Goal: Transaction & Acquisition: Purchase product/service

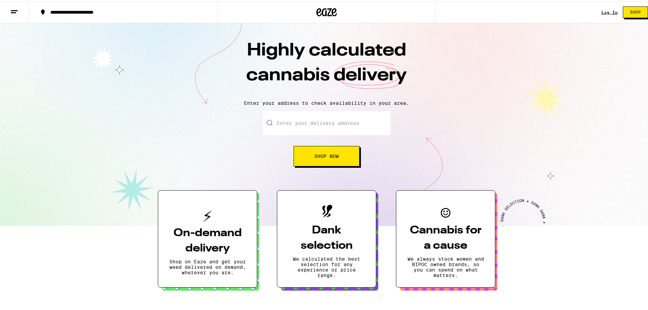
click at [602, 15] on div "Log In Shop" at bounding box center [627, 11] width 52 height 22
click at [602, 12] on link "Log In" at bounding box center [609, 11] width 16 height 4
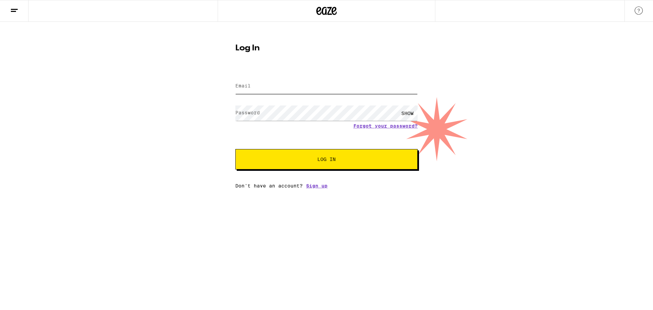
click at [272, 90] on input "Email" at bounding box center [326, 86] width 182 height 15
type input "[EMAIL_ADDRESS][DOMAIN_NAME]"
click at [235, 149] on button "Log In" at bounding box center [326, 159] width 182 height 20
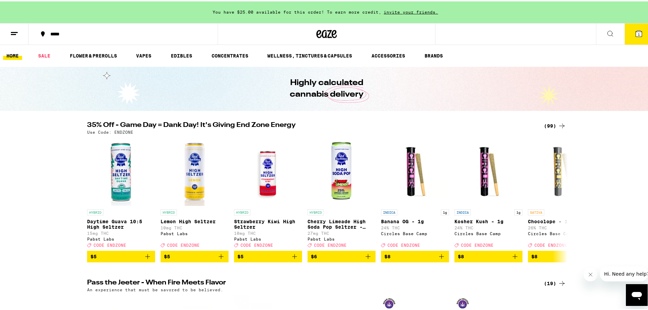
click at [17, 36] on icon at bounding box center [14, 32] width 8 height 8
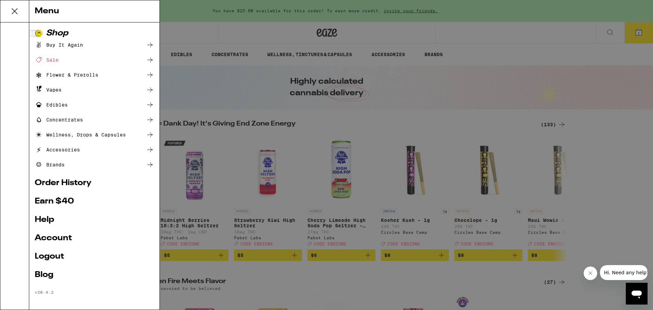
click at [57, 89] on div "Vapes" at bounding box center [48, 90] width 27 height 8
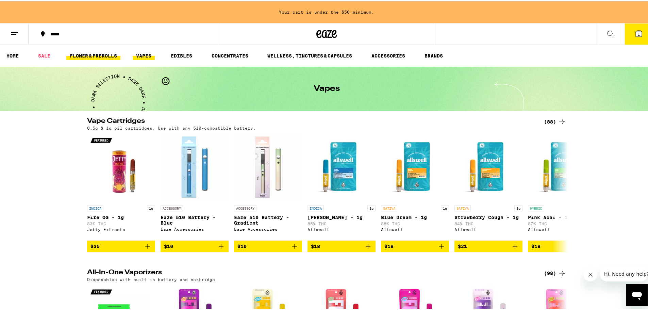
click at [88, 54] on link "FLOWER & PREROLLS" at bounding box center [93, 54] width 54 height 8
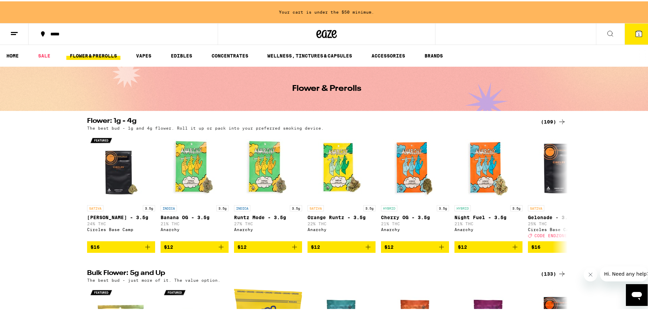
click at [543, 122] on div "(109)" at bounding box center [552, 120] width 25 height 8
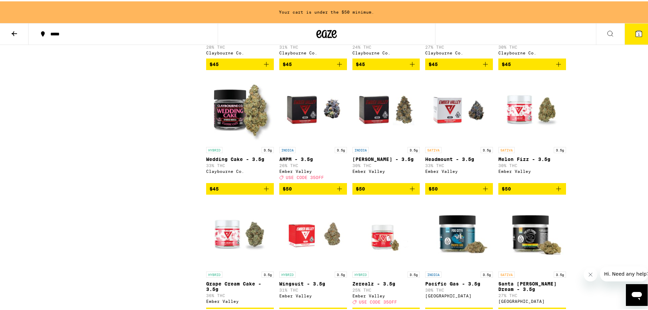
scroll to position [1397, 0]
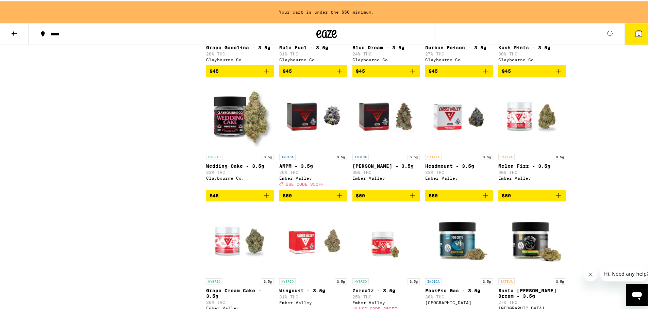
click at [624, 32] on button "1" at bounding box center [638, 32] width 29 height 21
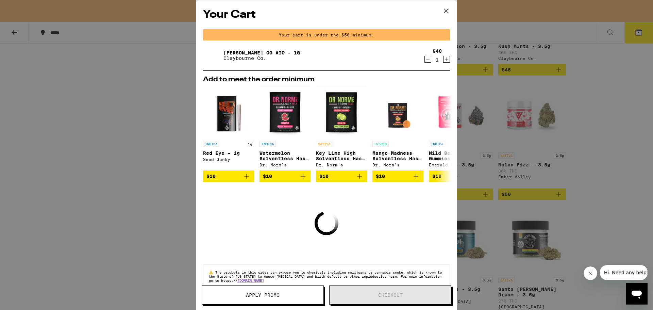
click at [425, 62] on icon "Decrement" at bounding box center [428, 59] width 6 height 8
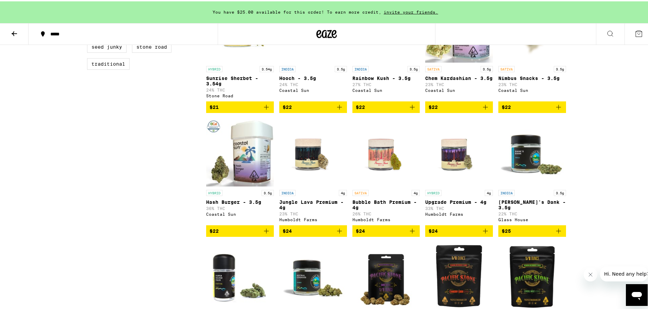
scroll to position [513, 0]
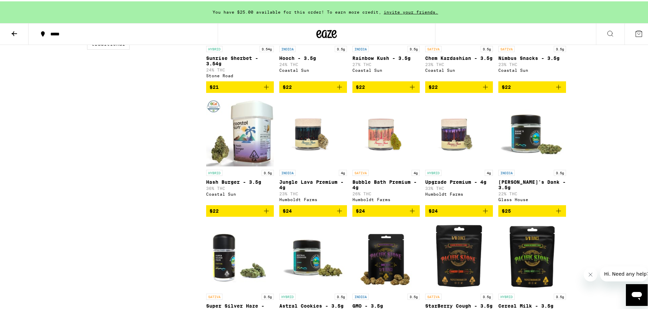
click at [243, 213] on span "$22" at bounding box center [239, 209] width 61 height 8
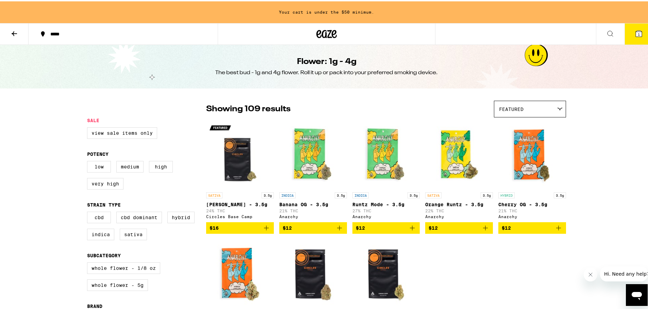
scroll to position [0, 0]
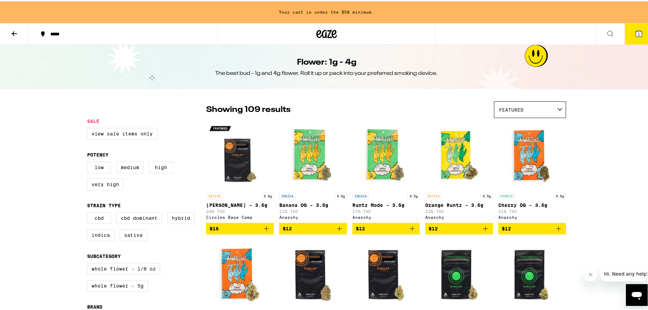
click at [15, 33] on icon at bounding box center [14, 32] width 8 height 8
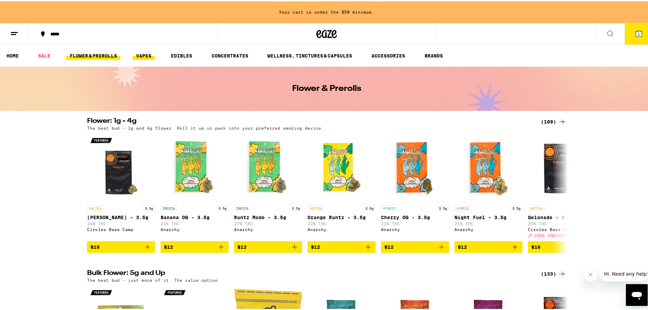
click at [145, 54] on link "VAPES" at bounding box center [144, 54] width 22 height 8
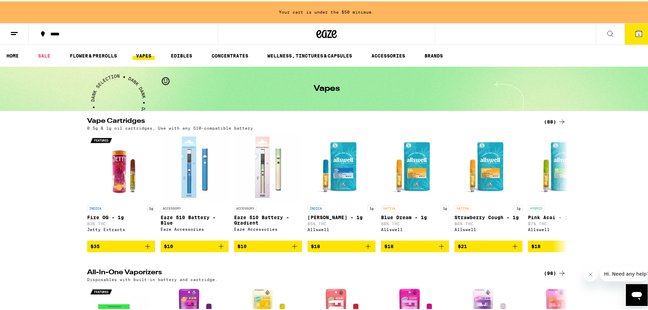
click at [559, 118] on icon at bounding box center [561, 120] width 8 height 8
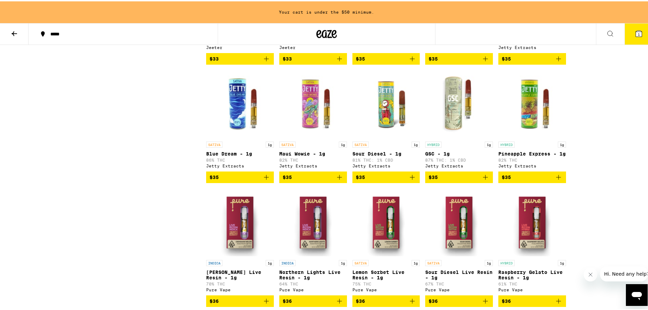
scroll to position [1054, 0]
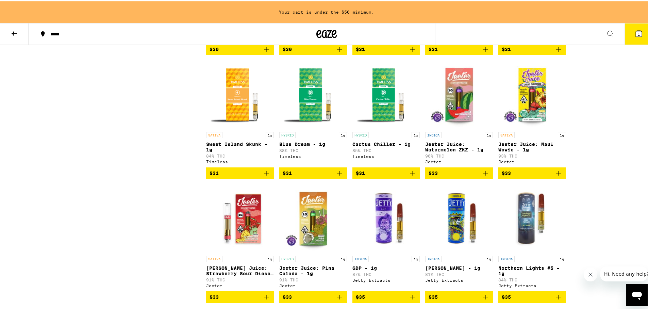
click at [18, 35] on button at bounding box center [14, 32] width 29 height 21
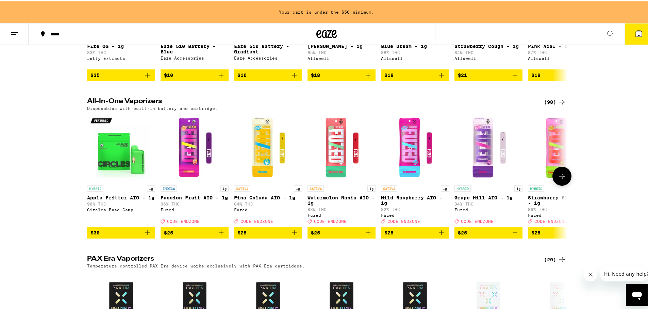
scroll to position [170, 0]
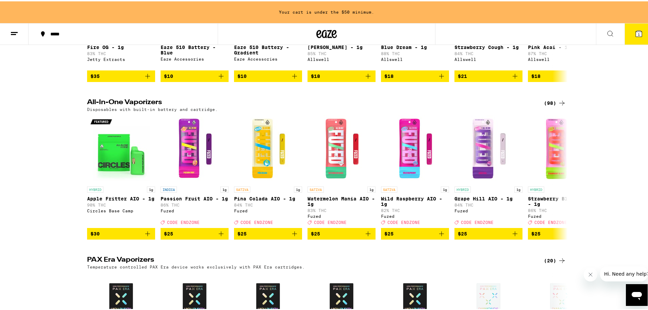
click at [558, 104] on icon at bounding box center [561, 102] width 8 height 8
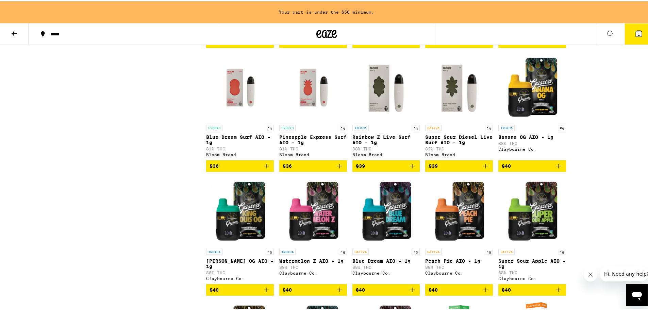
scroll to position [1850, 0]
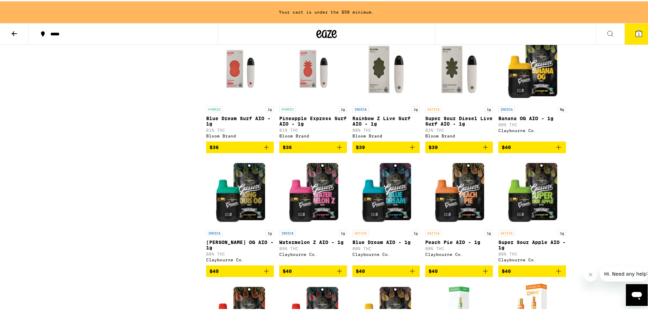
click at [537, 150] on span "$40" at bounding box center [531, 146] width 61 height 8
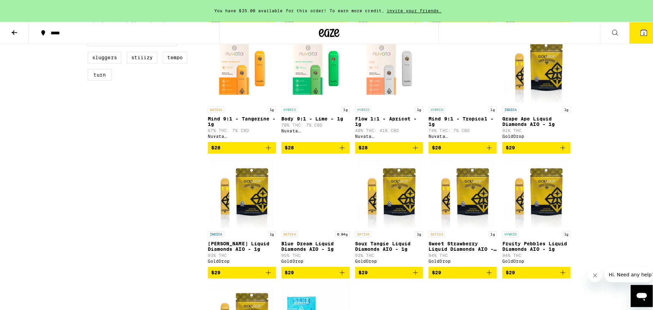
scroll to position [184, 0]
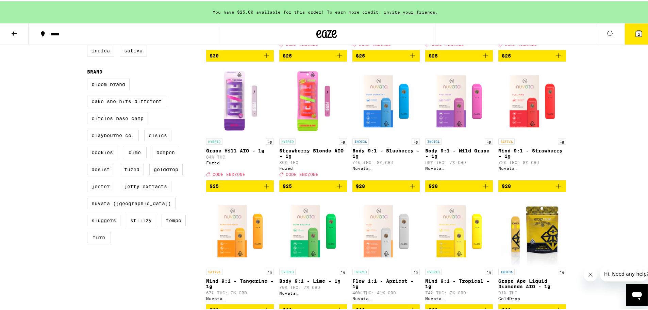
click at [637, 33] on span "2" at bounding box center [638, 33] width 2 height 4
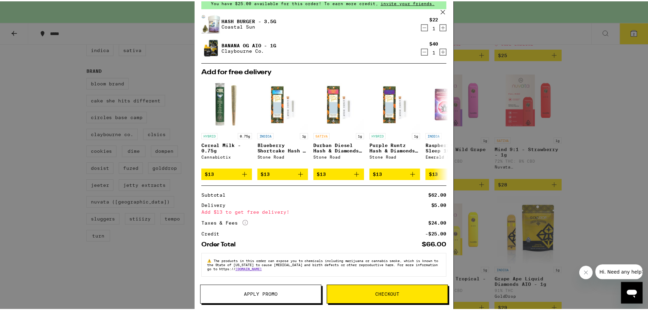
scroll to position [38, 0]
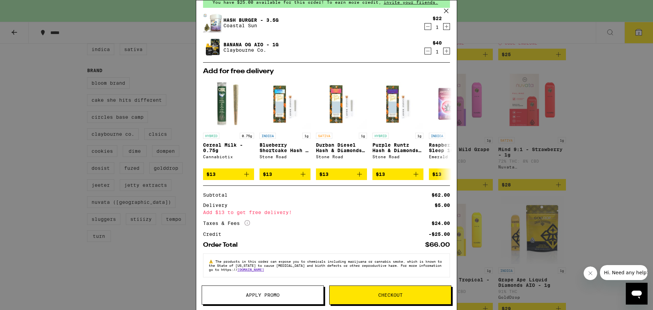
click at [278, 297] on span "Apply Promo" at bounding box center [263, 294] width 34 height 5
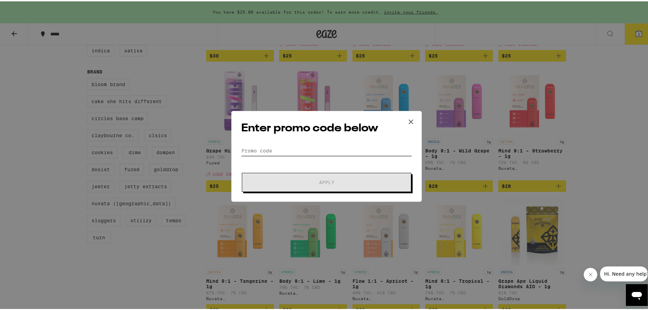
click at [270, 149] on input "Promo Code" at bounding box center [326, 149] width 171 height 10
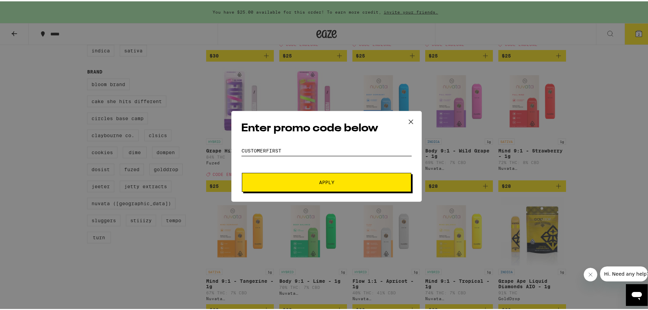
type input "CUSTOMERFIRST"
click at [305, 181] on span "Apply" at bounding box center [326, 180] width 122 height 5
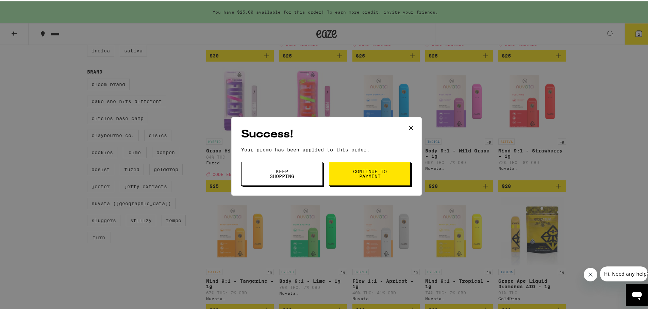
click at [375, 172] on span "Continue to payment" at bounding box center [369, 173] width 35 height 10
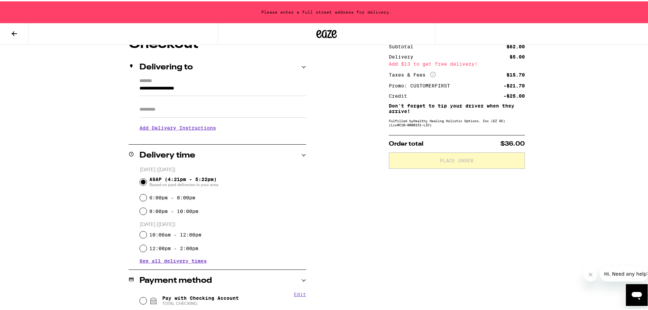
scroll to position [34, 0]
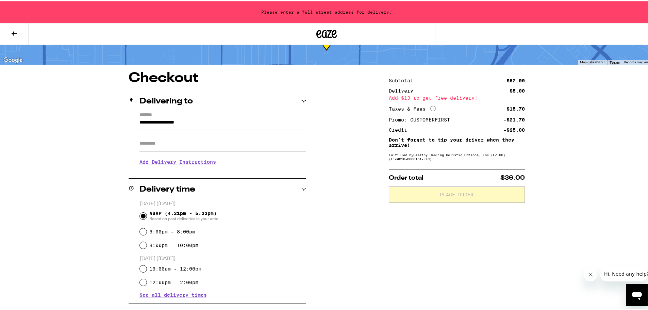
click at [179, 124] on input "**********" at bounding box center [222, 123] width 167 height 12
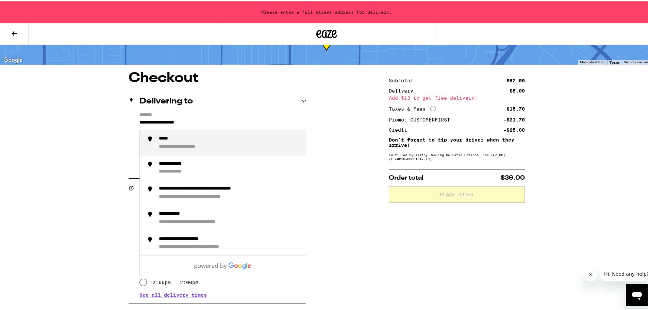
click at [179, 124] on input "**********" at bounding box center [222, 123] width 167 height 12
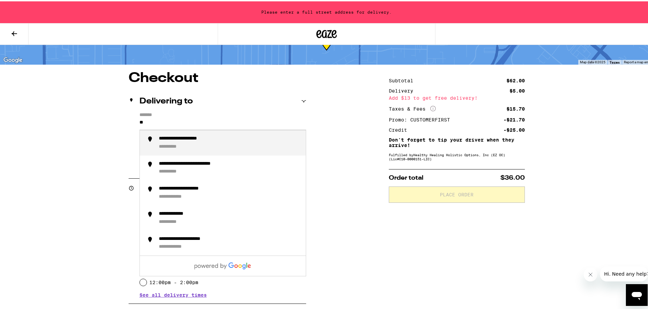
type input "*"
click at [177, 139] on div "**********" at bounding box center [205, 137] width 92 height 6
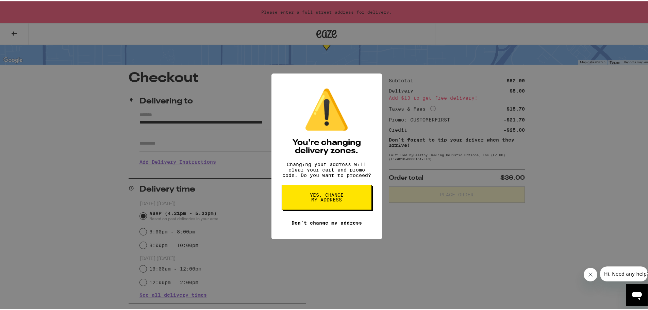
click at [306, 224] on link "Don't change my address" at bounding box center [326, 221] width 70 height 5
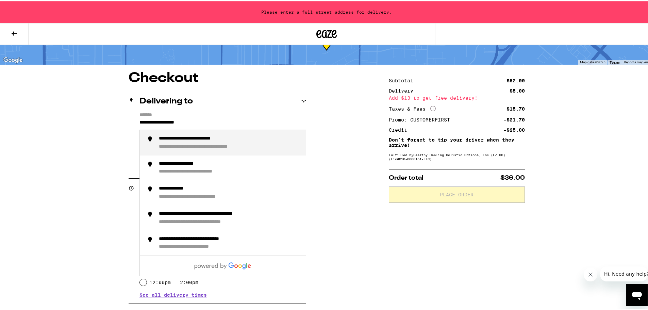
click at [198, 126] on input "**********" at bounding box center [222, 123] width 167 height 12
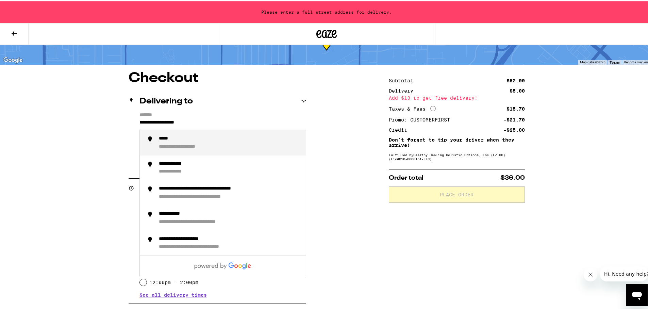
click at [196, 125] on input "**********" at bounding box center [222, 123] width 167 height 12
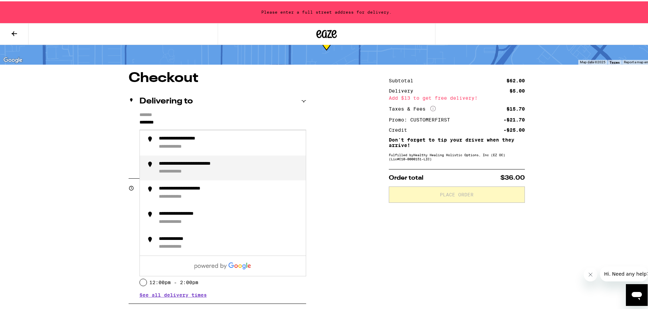
click at [188, 167] on div "**********" at bounding box center [229, 166] width 141 height 14
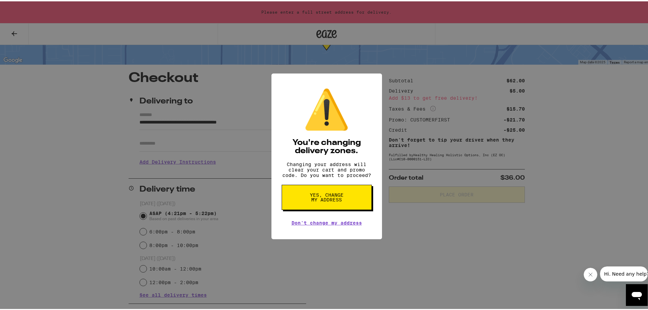
click at [304, 197] on button "Yes, change my address" at bounding box center [326, 195] width 90 height 25
type input "**********"
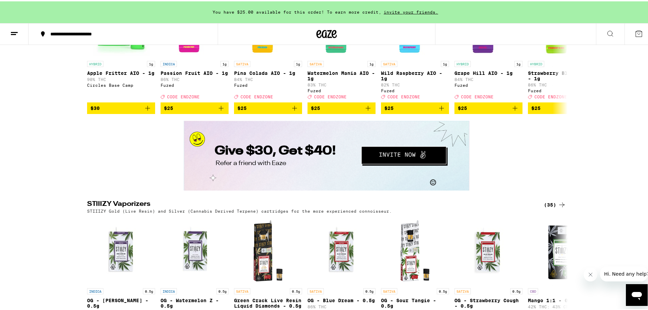
scroll to position [952, 0]
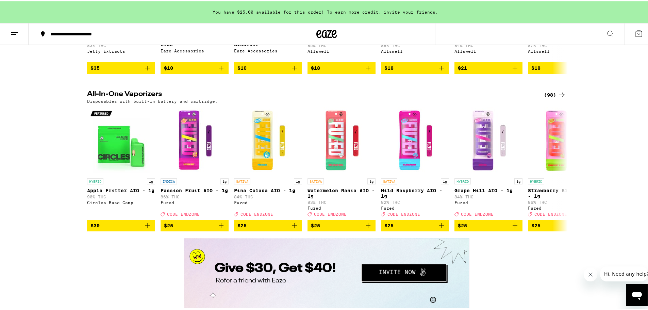
click at [550, 98] on div "(98)" at bounding box center [555, 93] width 22 height 8
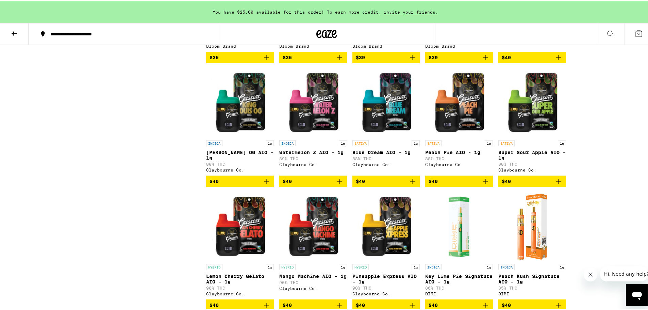
scroll to position [1836, 0]
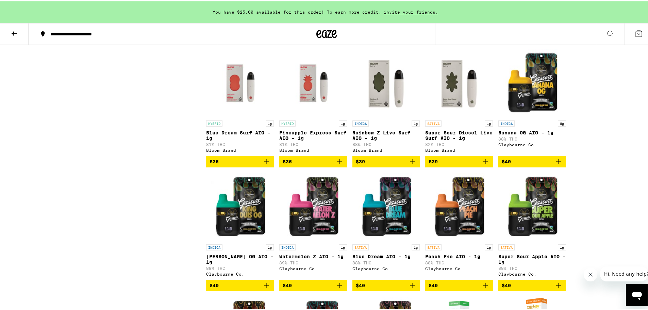
click at [522, 164] on span "$40" at bounding box center [531, 160] width 61 height 8
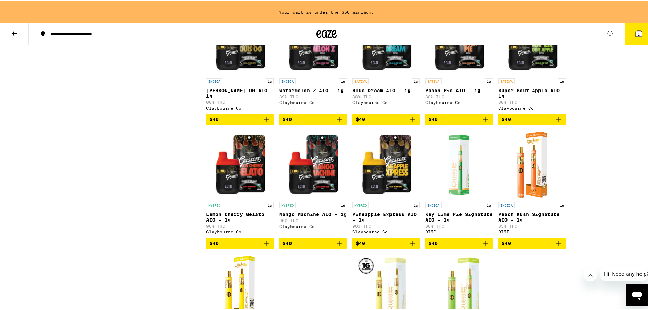
scroll to position [2006, 0]
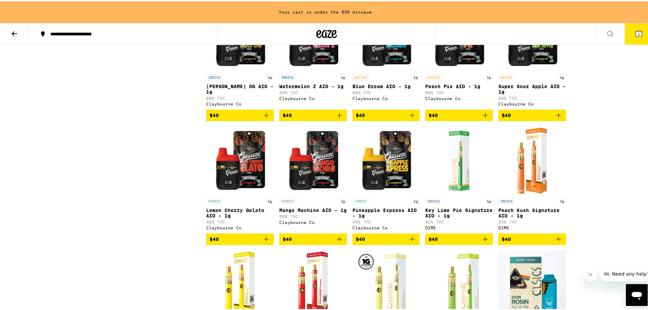
click at [15, 31] on icon at bounding box center [14, 32] width 8 height 8
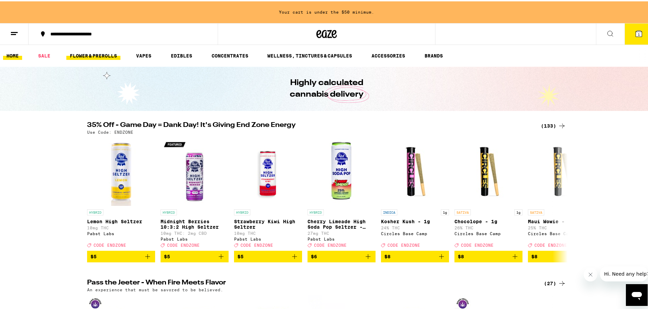
click at [101, 57] on link "FLOWER & PREROLLS" at bounding box center [93, 54] width 54 height 8
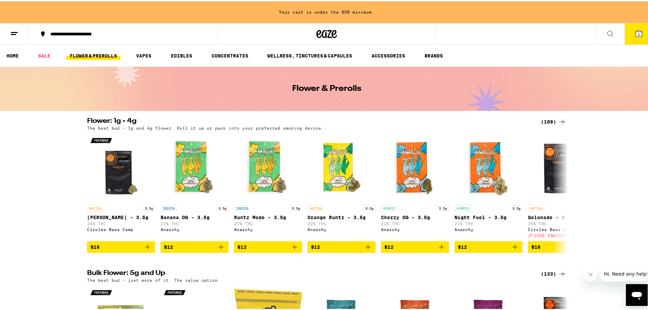
click at [552, 120] on div "(109)" at bounding box center [552, 120] width 25 height 8
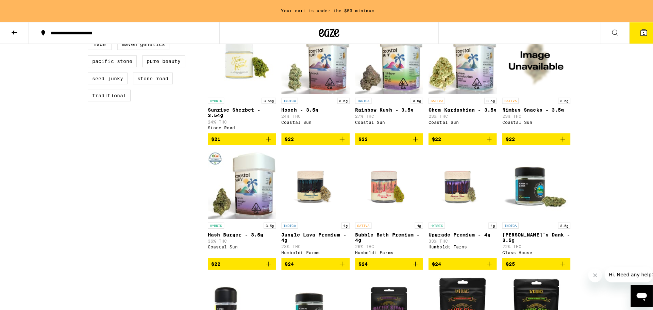
scroll to position [476, 0]
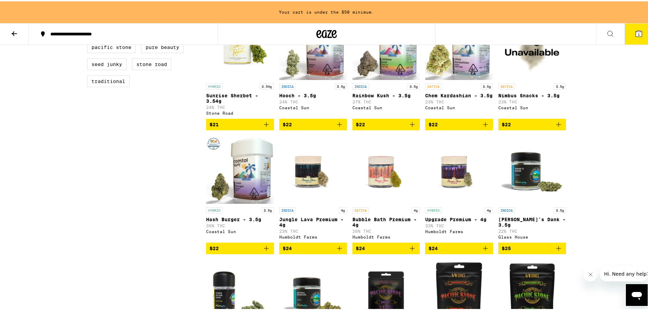
click at [255, 251] on span "$22" at bounding box center [239, 247] width 61 height 8
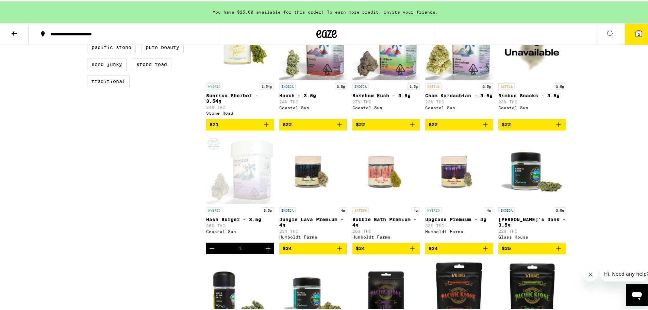
click at [627, 37] on button "2" at bounding box center [638, 32] width 29 height 21
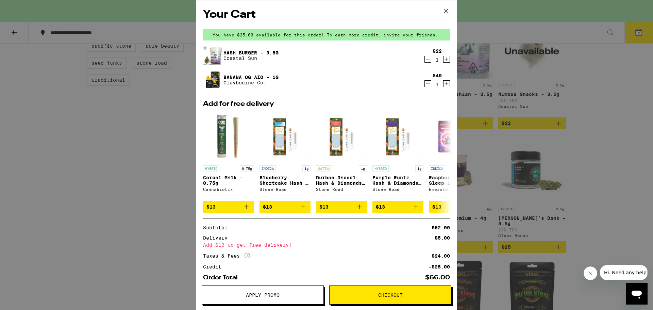
click at [416, 303] on button "Checkout" at bounding box center [390, 294] width 122 height 19
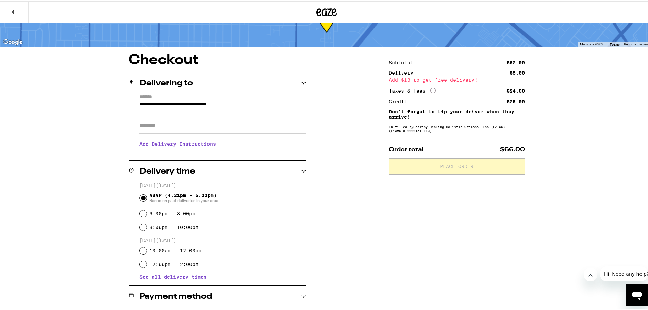
scroll to position [19, 0]
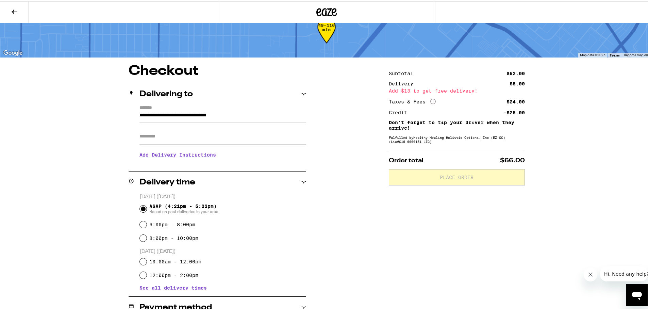
click at [16, 10] on icon at bounding box center [14, 10] width 5 height 5
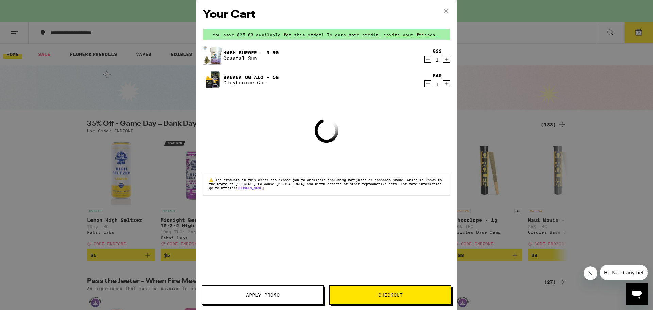
click at [239, 295] on span "Apply Promo" at bounding box center [262, 294] width 121 height 5
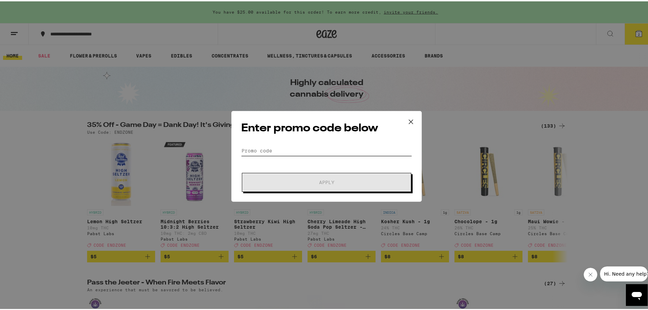
click at [247, 146] on input "Promo Code" at bounding box center [326, 149] width 171 height 10
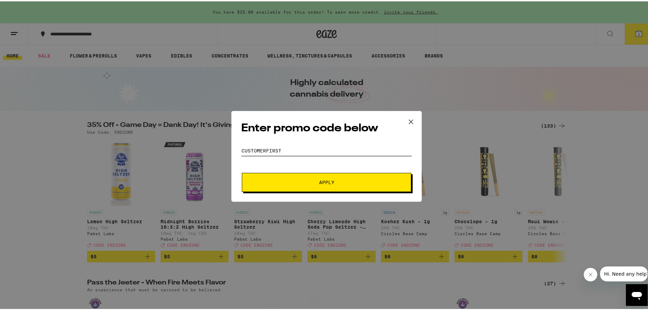
type input "Customerfirst"
click at [290, 185] on button "Apply" at bounding box center [326, 180] width 169 height 19
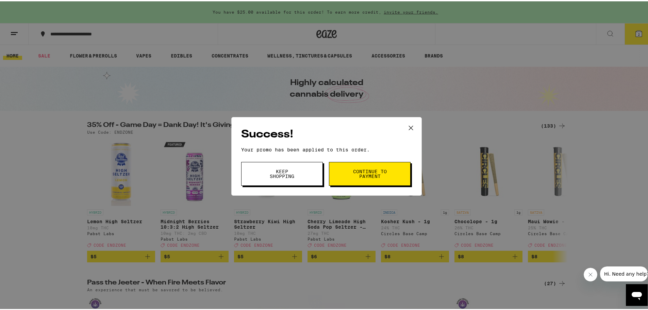
click at [352, 175] on span "Continue to payment" at bounding box center [369, 173] width 35 height 10
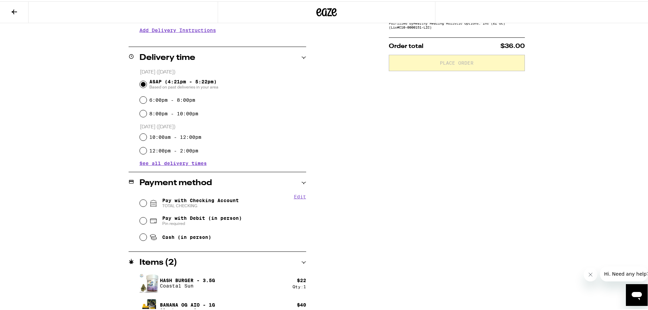
scroll to position [155, 0]
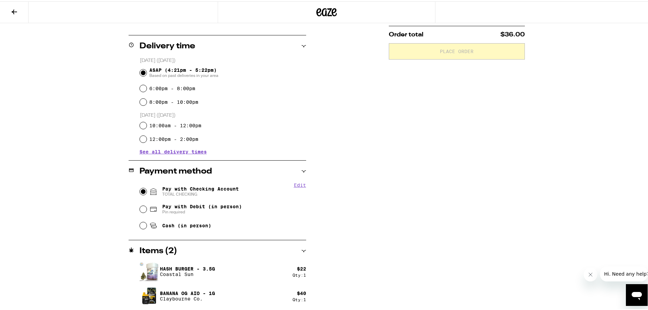
click at [140, 191] on input "Pay with Checking Account TOTAL CHECKING" at bounding box center [143, 190] width 7 height 7
radio input "true"
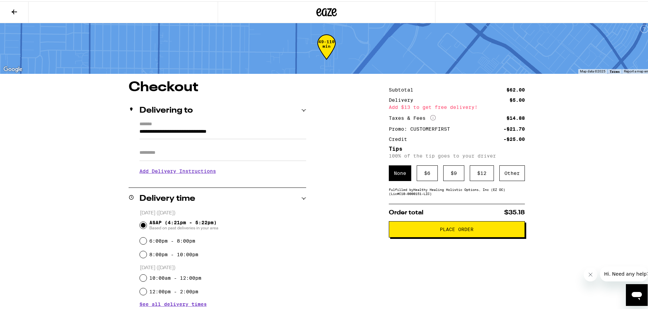
scroll to position [0, 0]
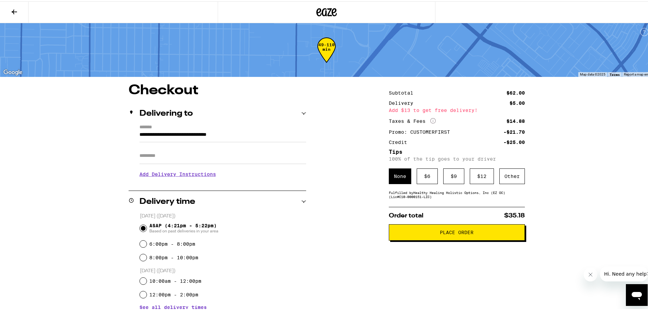
click at [424, 239] on button "Place Order" at bounding box center [457, 231] width 136 height 16
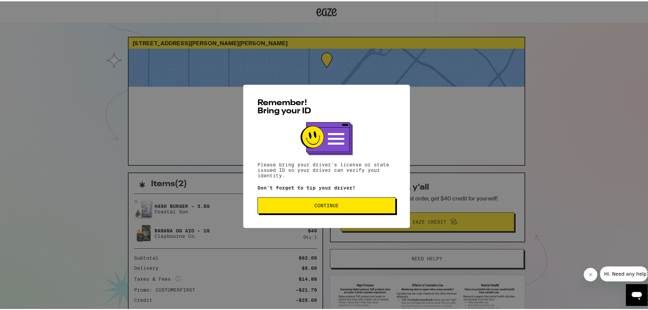
click at [306, 204] on span "Continue" at bounding box center [326, 204] width 126 height 5
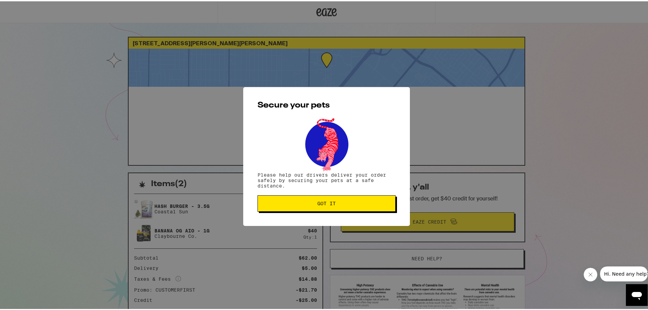
click at [304, 201] on span "Got it" at bounding box center [326, 202] width 126 height 5
